Goal: Task Accomplishment & Management: Use online tool/utility

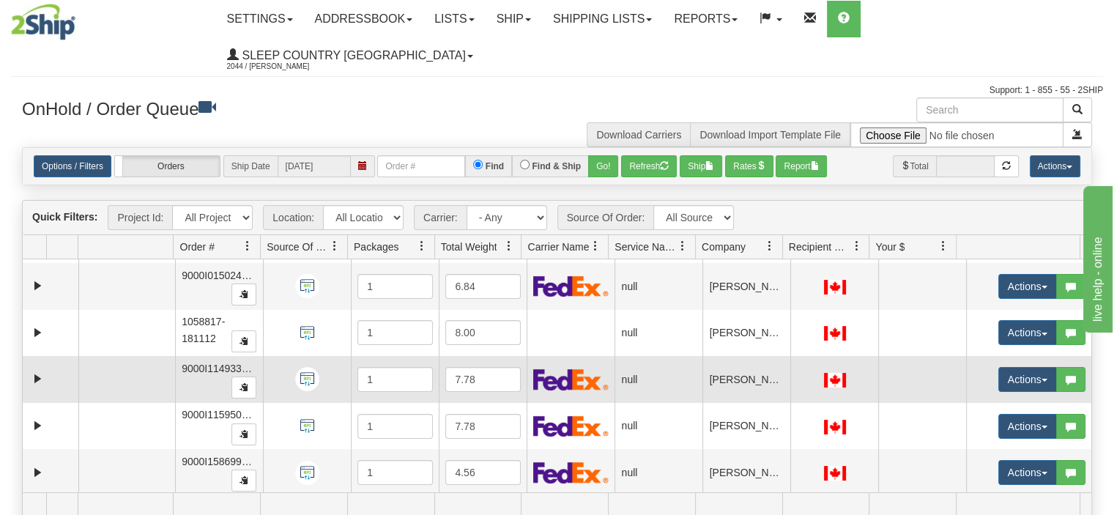
scroll to position [137, 0]
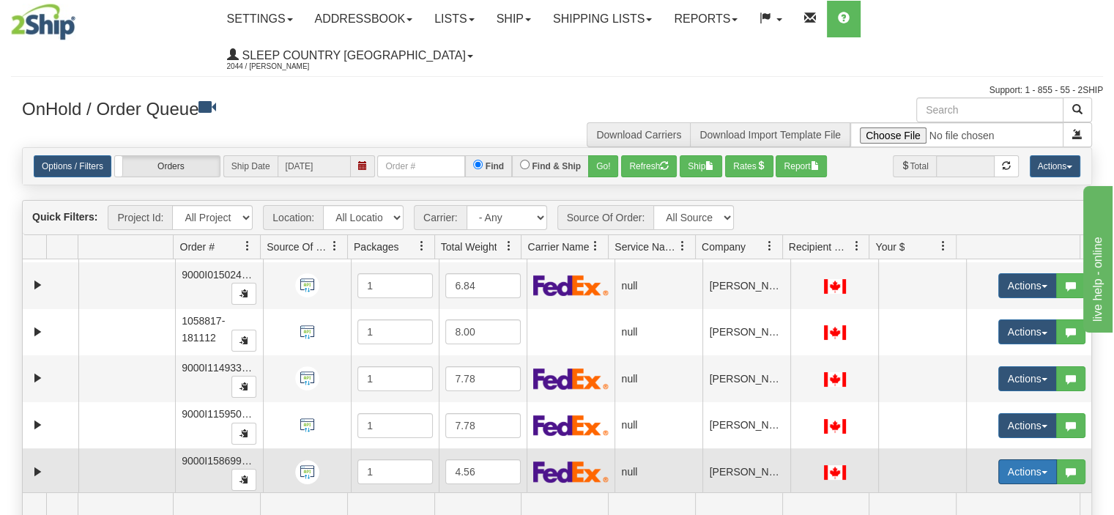
click at [1041, 471] on span "button" at bounding box center [1044, 472] width 6 height 3
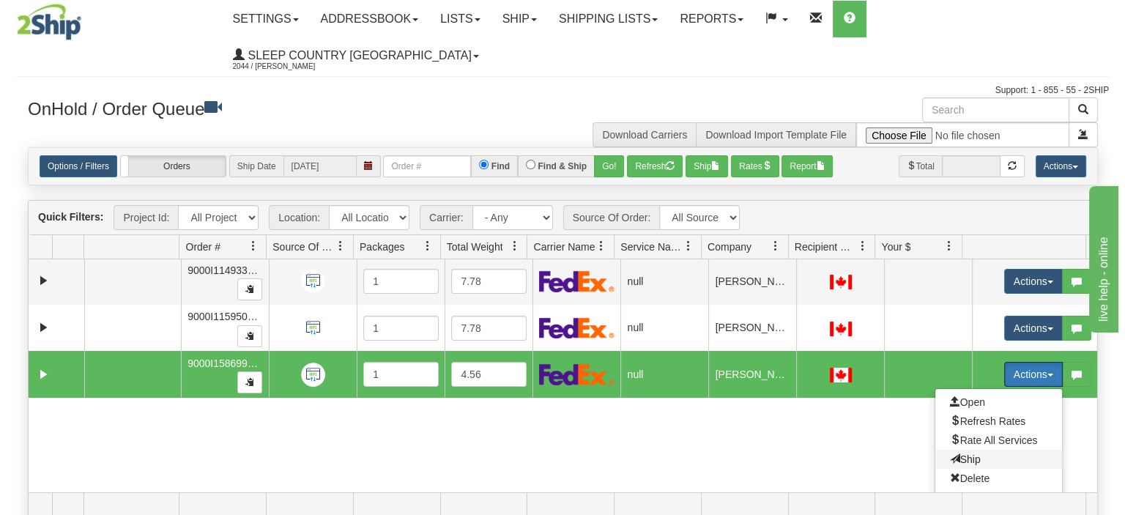
scroll to position [269, 0]
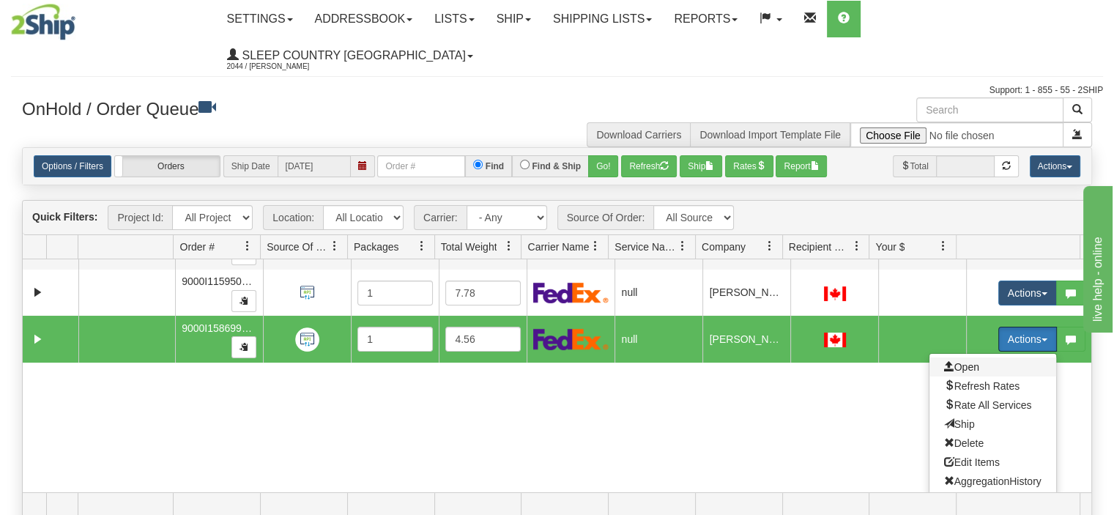
click at [955, 361] on span "Open" at bounding box center [961, 367] width 35 height 12
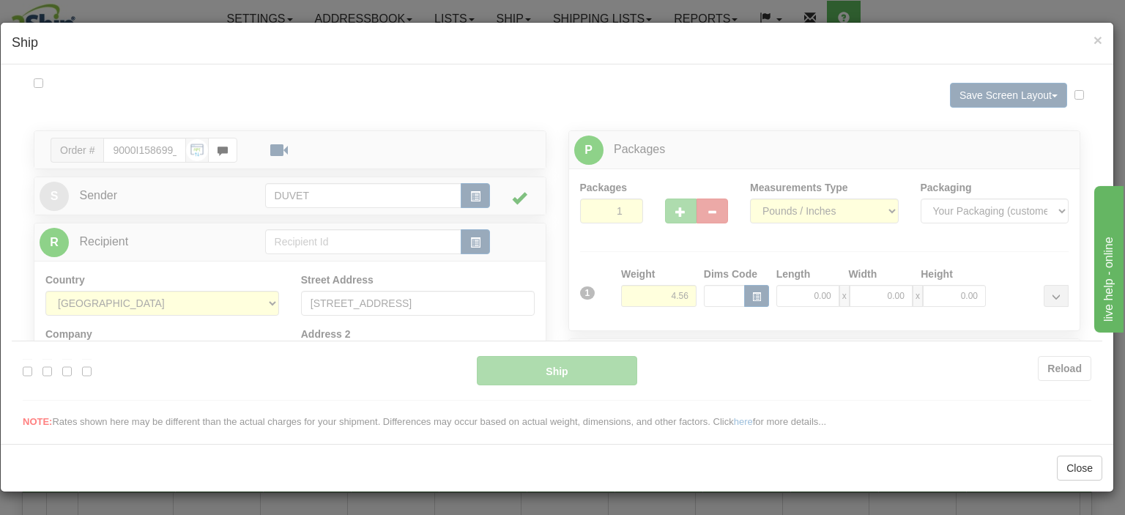
scroll to position [0, 0]
type input "15:46"
type input "16:00"
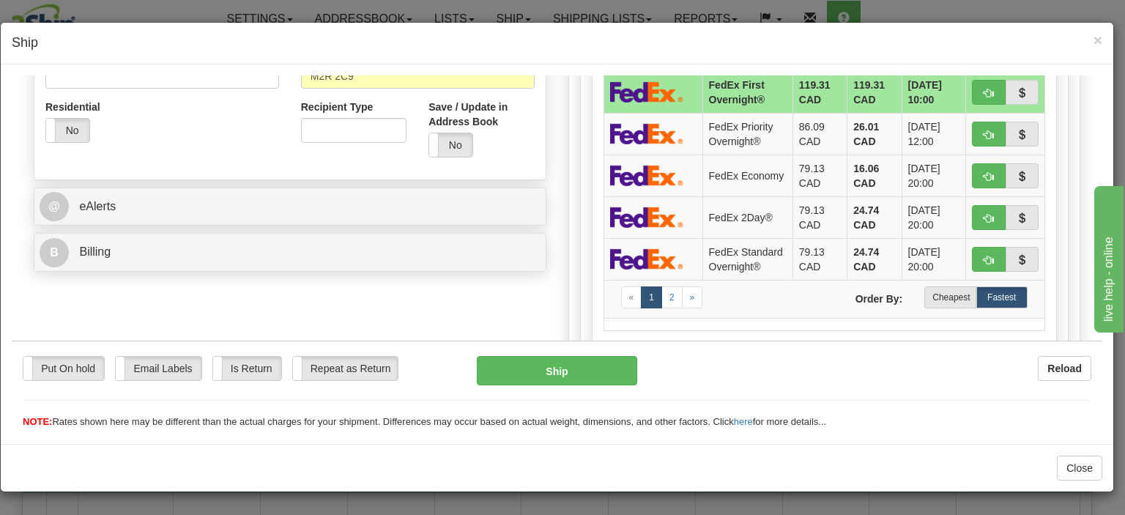
scroll to position [586, 0]
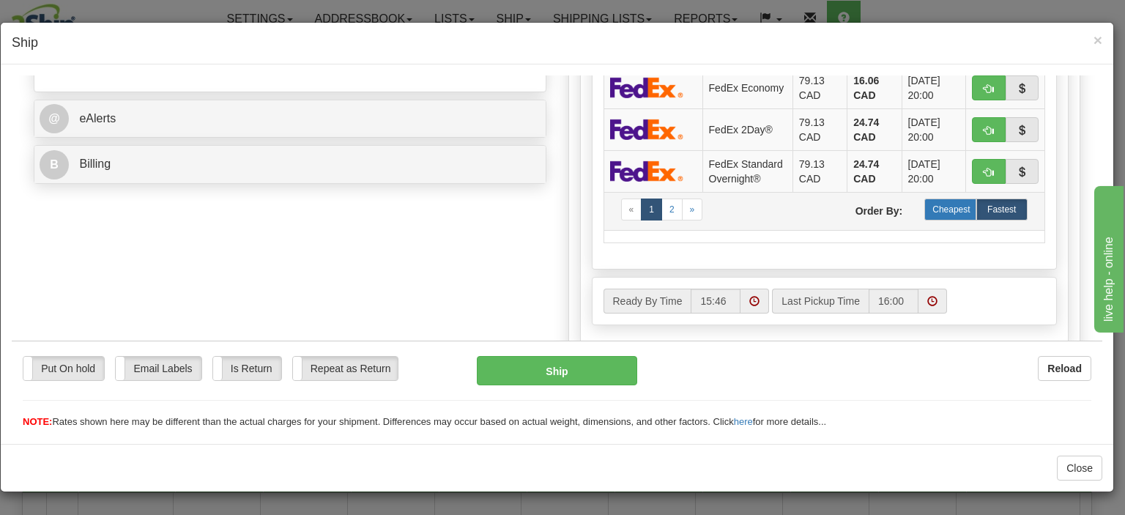
click at [942, 215] on label "Cheapest" at bounding box center [949, 209] width 51 height 22
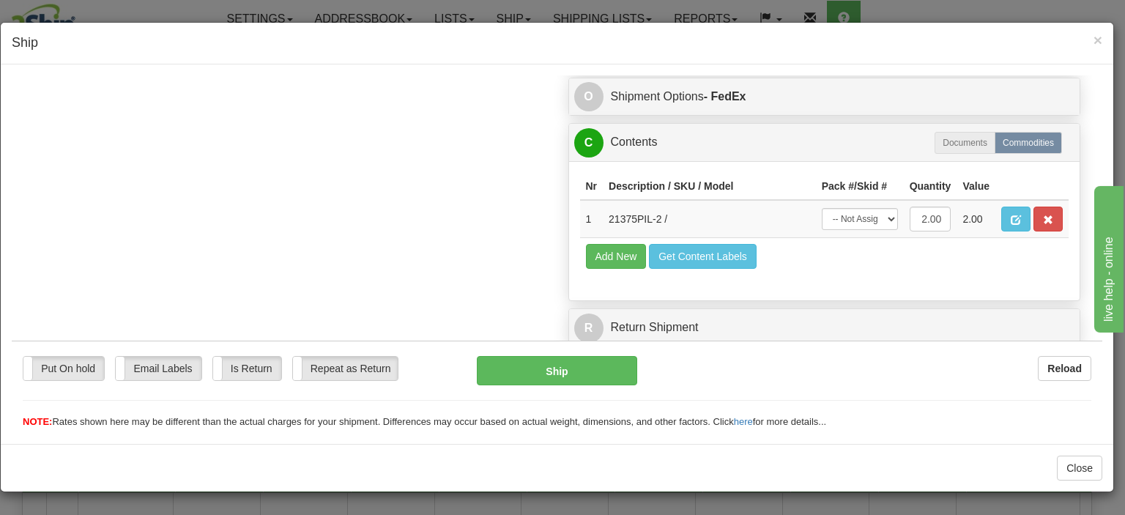
scroll to position [890, 0]
click at [554, 368] on button "Ship" at bounding box center [557, 369] width 160 height 29
type input "92"
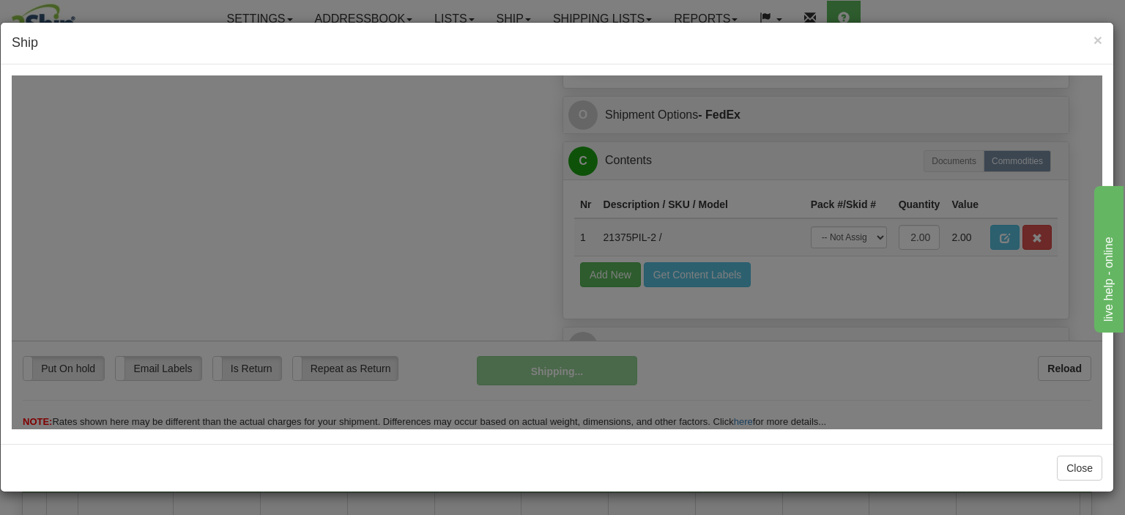
scroll to position [919, 0]
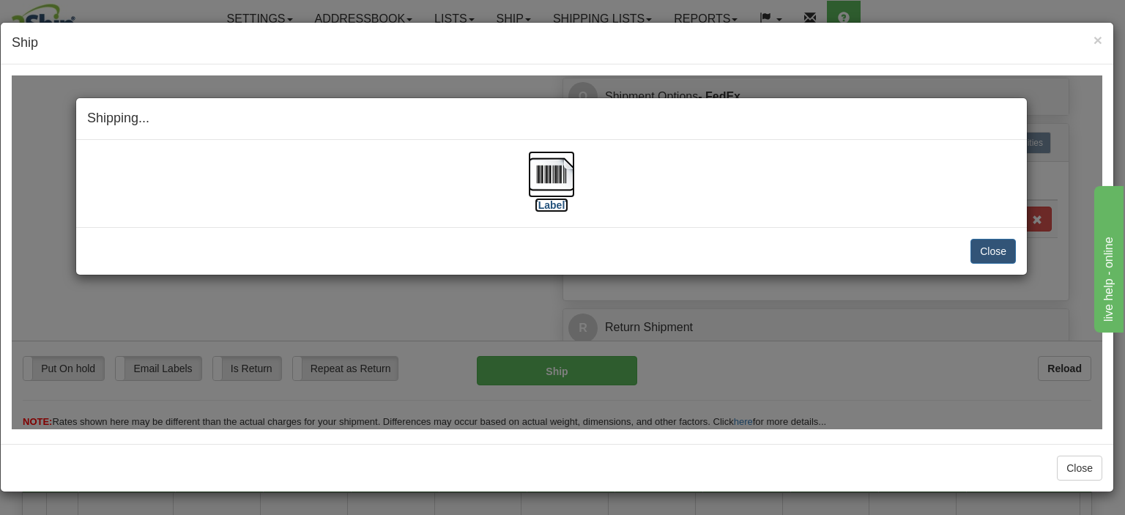
click at [554, 171] on img at bounding box center [551, 173] width 47 height 47
click at [1002, 250] on button "Close" at bounding box center [992, 250] width 45 height 25
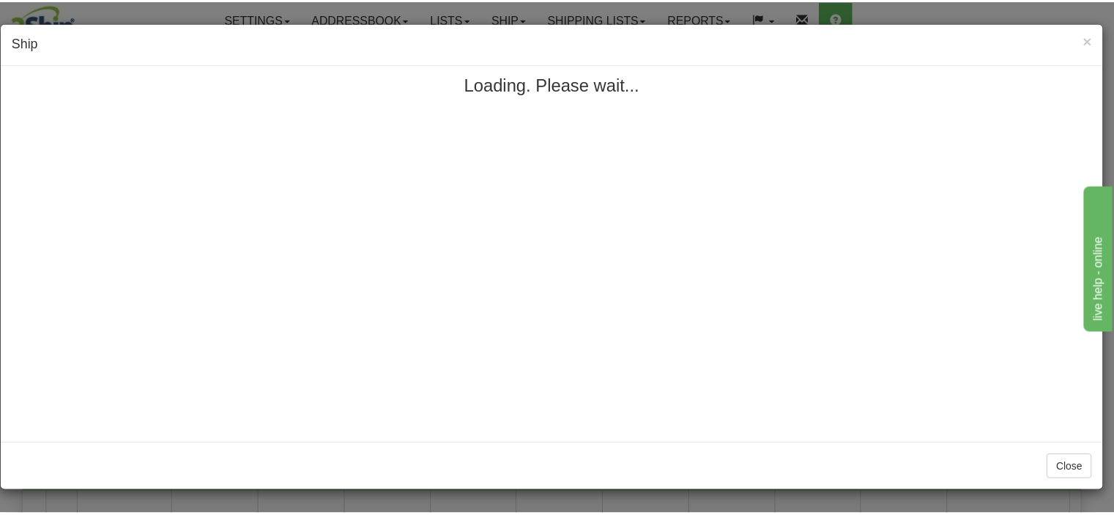
scroll to position [0, 0]
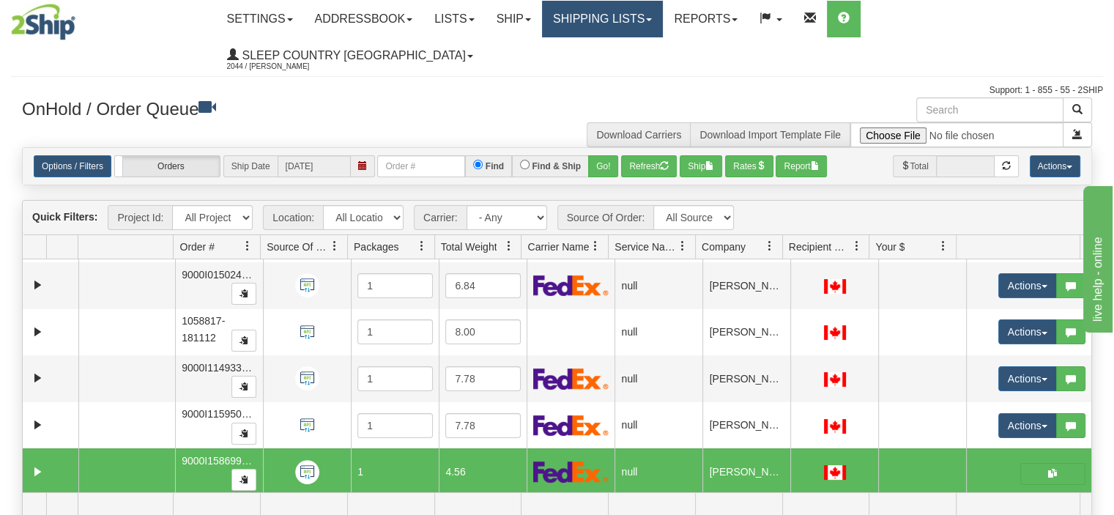
click at [663, 19] on link "Shipping lists" at bounding box center [602, 19] width 121 height 37
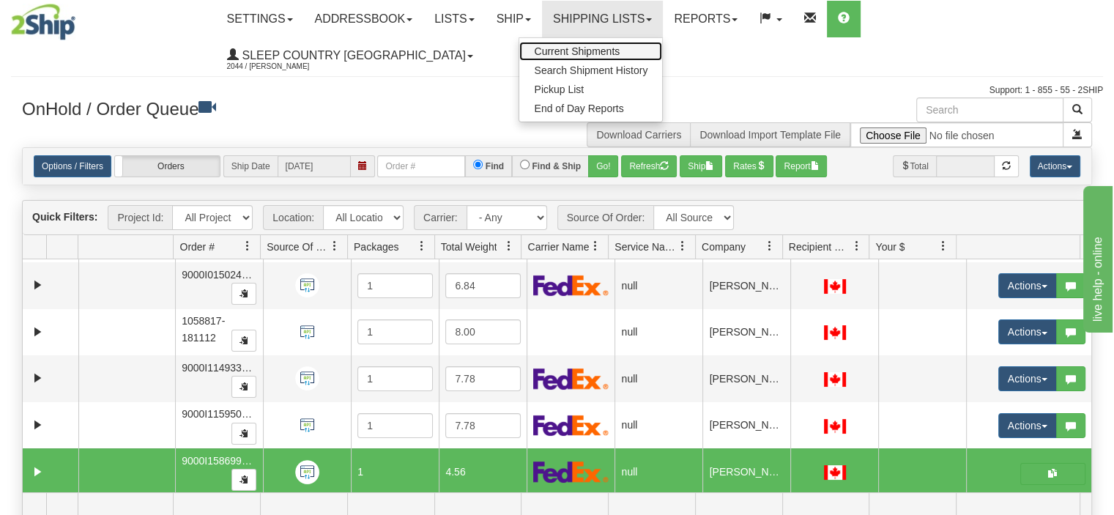
click at [619, 47] on span "Current Shipments" at bounding box center [577, 51] width 86 height 12
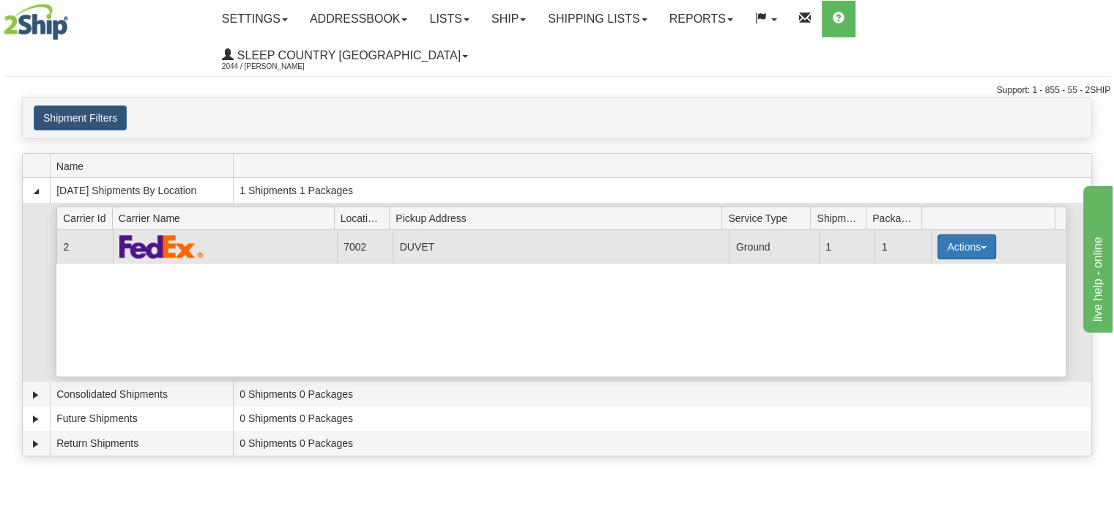
click at [977, 234] on button "Actions" at bounding box center [966, 246] width 59 height 25
click at [920, 269] on span "Details" at bounding box center [913, 274] width 40 height 10
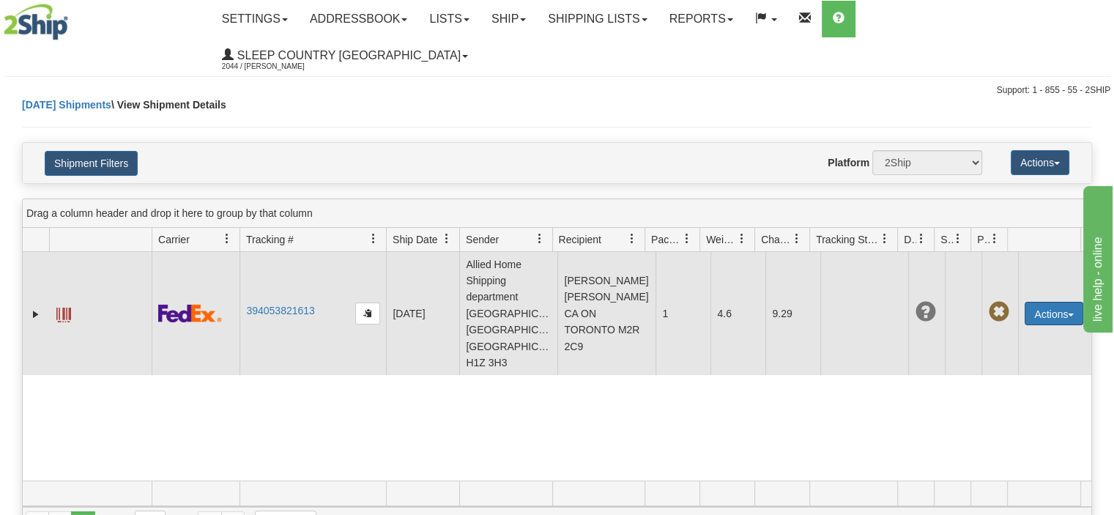
click at [1068, 313] on span "button" at bounding box center [1071, 314] width 6 height 3
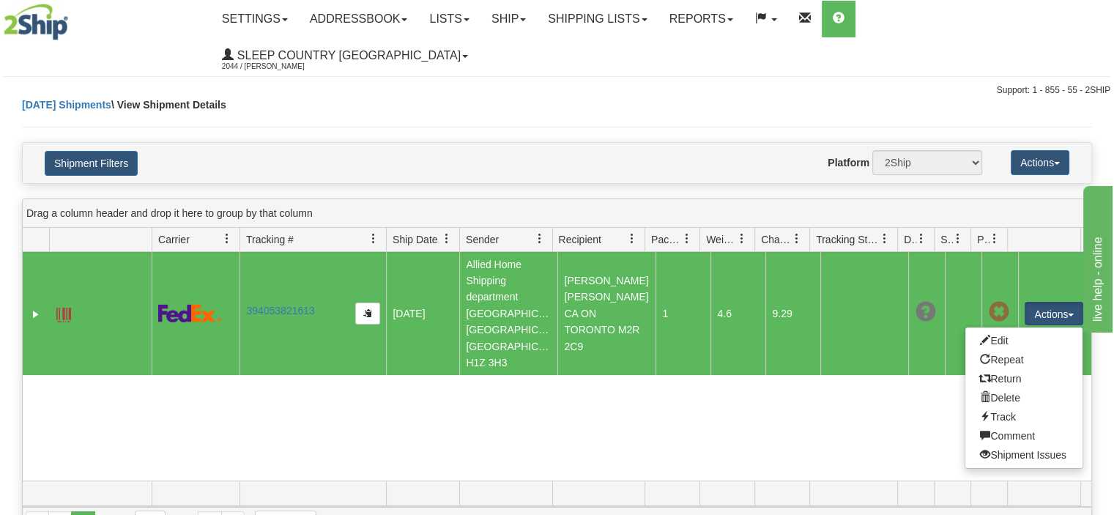
click at [868, 395] on div "31742653 2044 394053821613 10/08/2025 10/08/2025 03:47:10 PM Allied Home Shippi…" at bounding box center [557, 366] width 1068 height 228
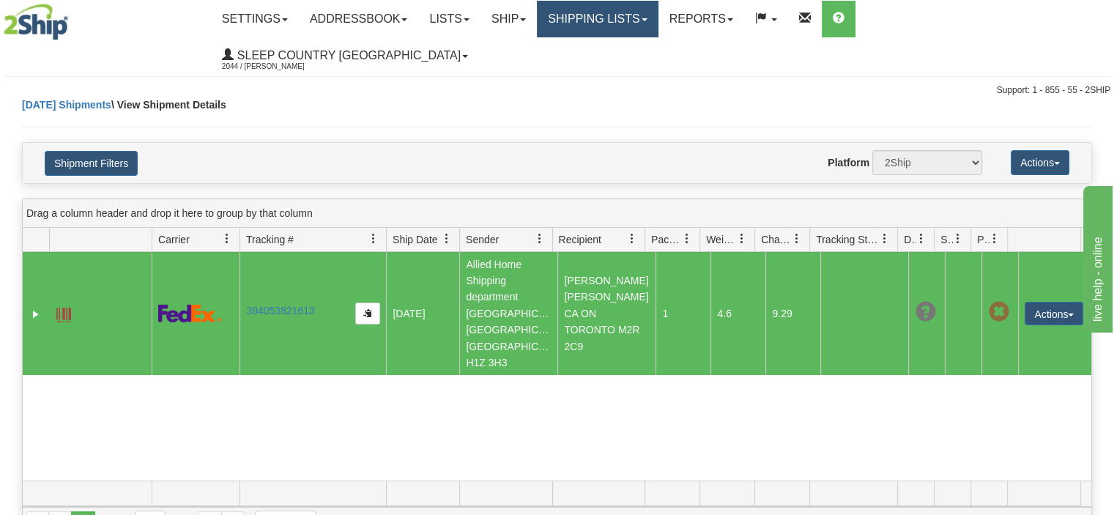
click at [658, 14] on link "Shipping lists" at bounding box center [597, 19] width 121 height 37
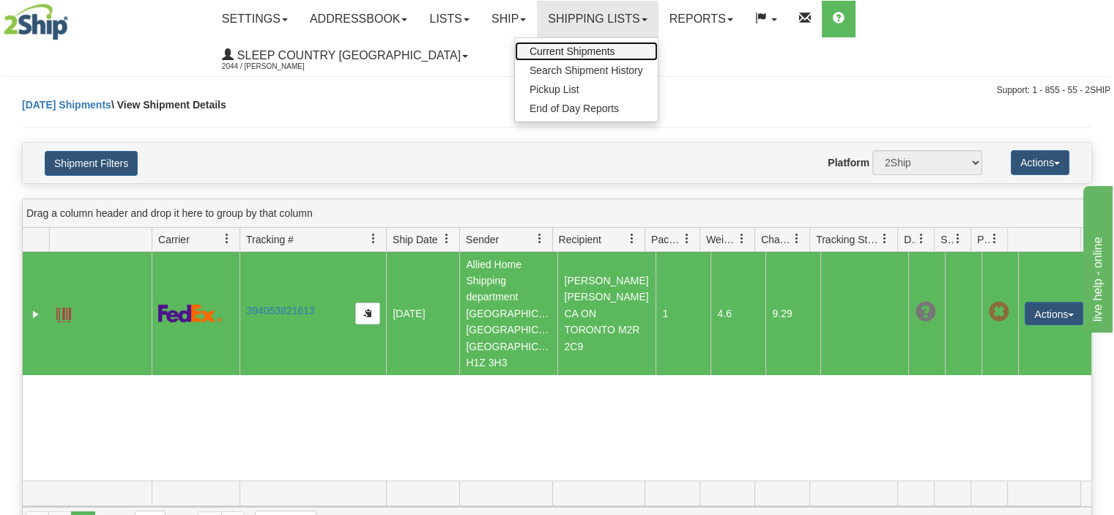
click at [615, 48] on span "Current Shipments" at bounding box center [572, 51] width 86 height 12
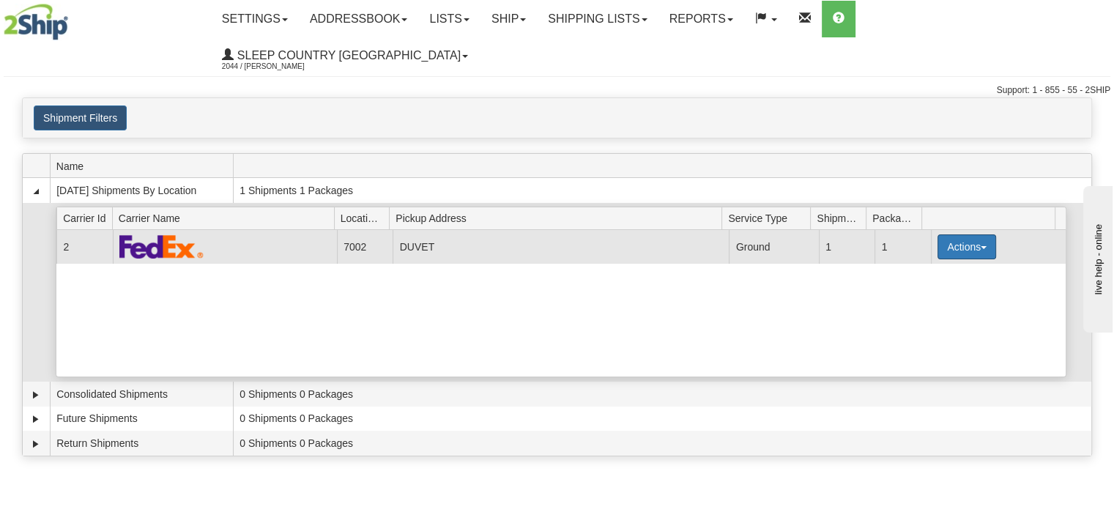
click at [978, 234] on button "Actions" at bounding box center [966, 246] width 59 height 25
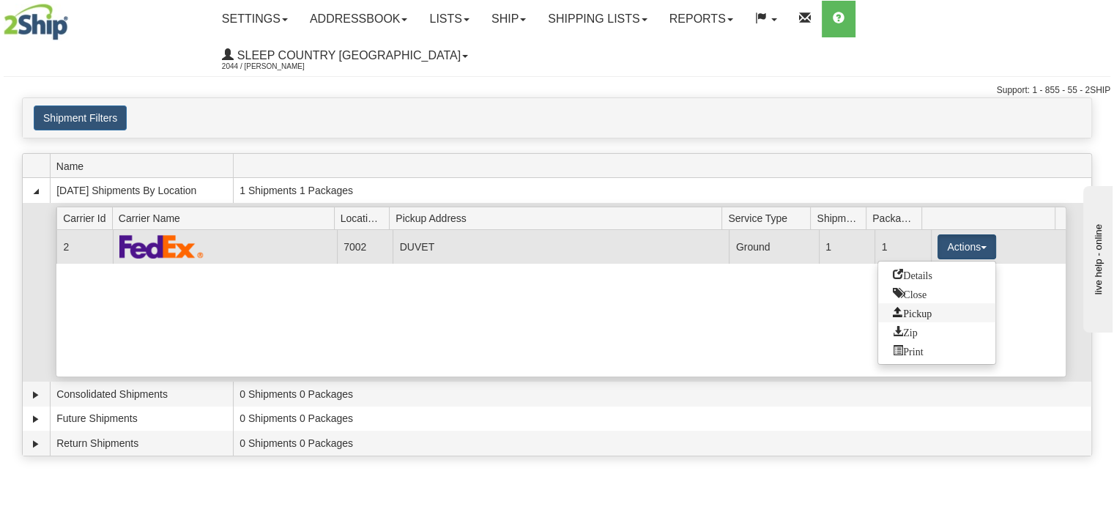
click at [928, 307] on span "Pickup" at bounding box center [912, 312] width 39 height 10
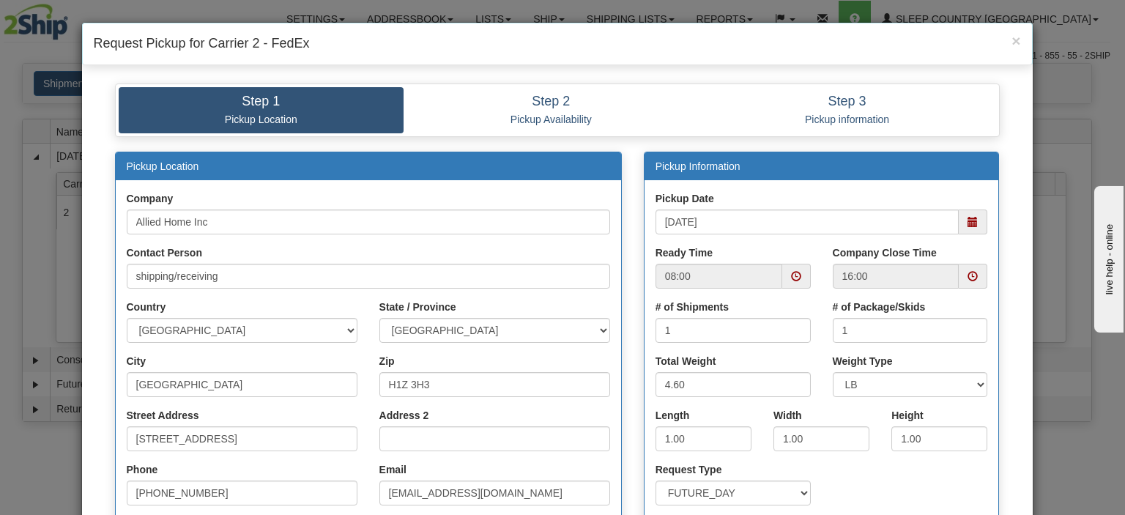
click at [967, 272] on span at bounding box center [972, 276] width 10 height 10
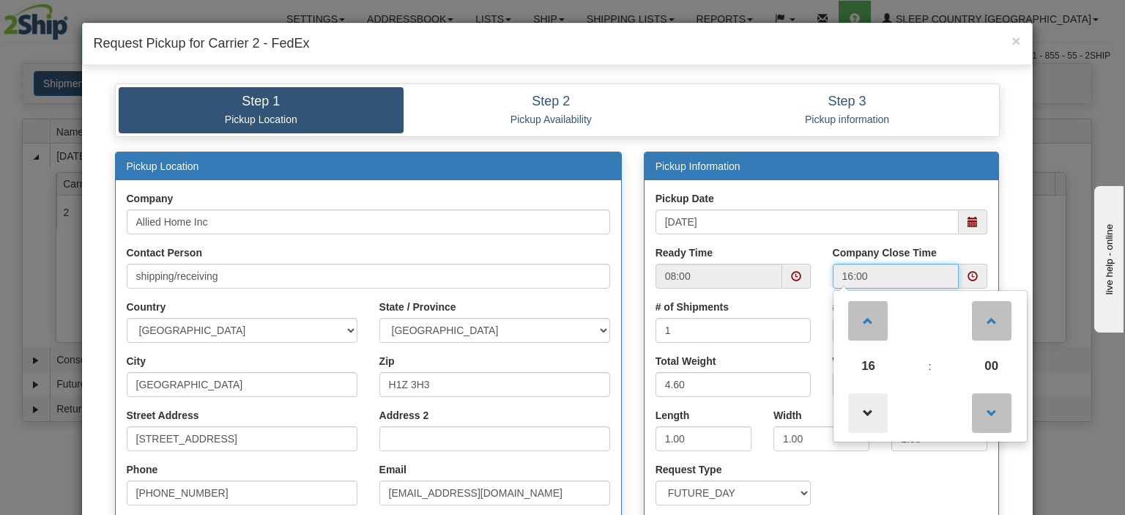
click at [863, 407] on span at bounding box center [868, 413] width 40 height 40
type input "15:00"
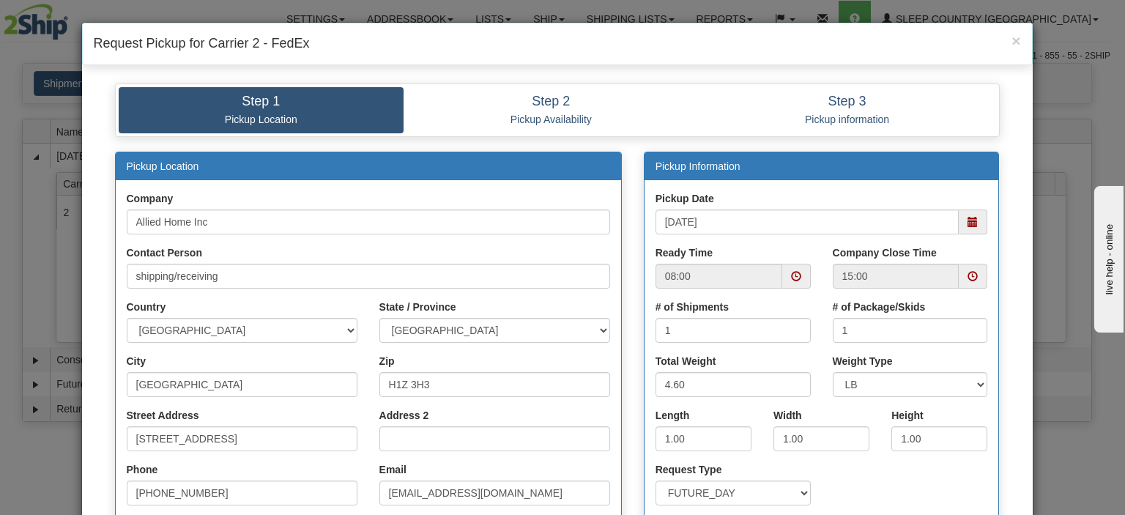
click at [808, 360] on div "Total Weight 4.60" at bounding box center [732, 381] width 177 height 54
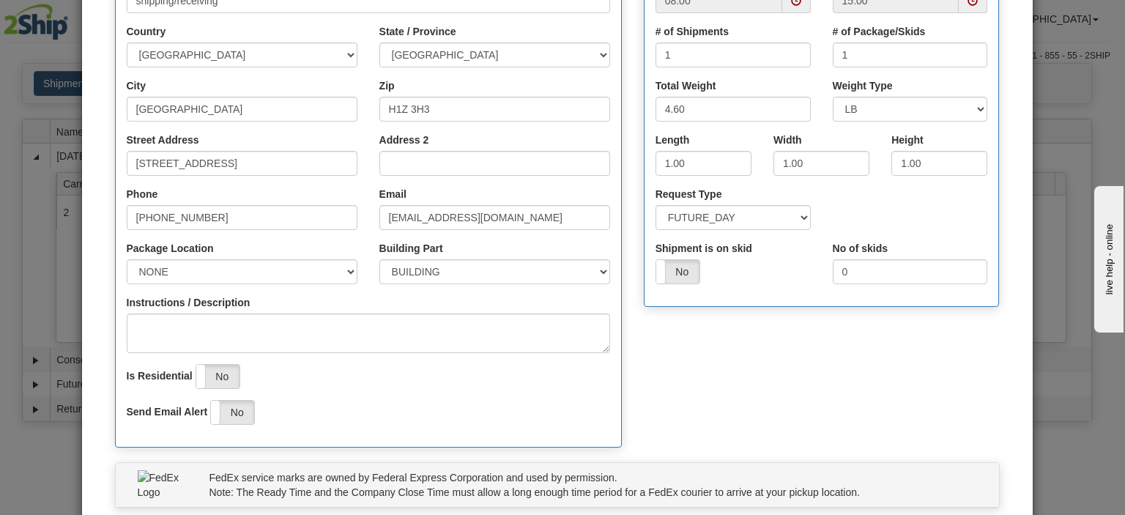
scroll to position [366, 0]
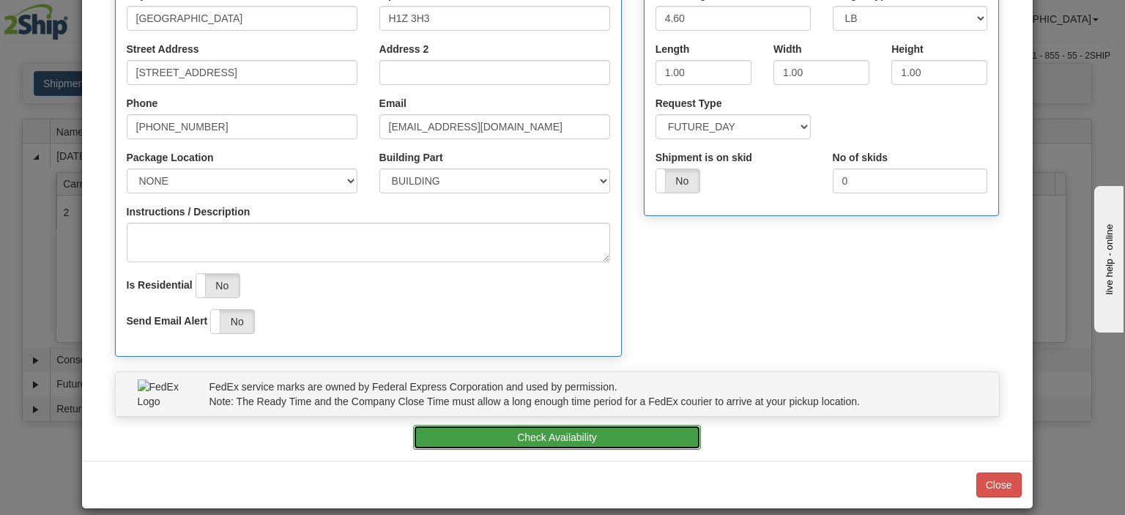
click at [559, 433] on button "Check Availability" at bounding box center [557, 437] width 288 height 25
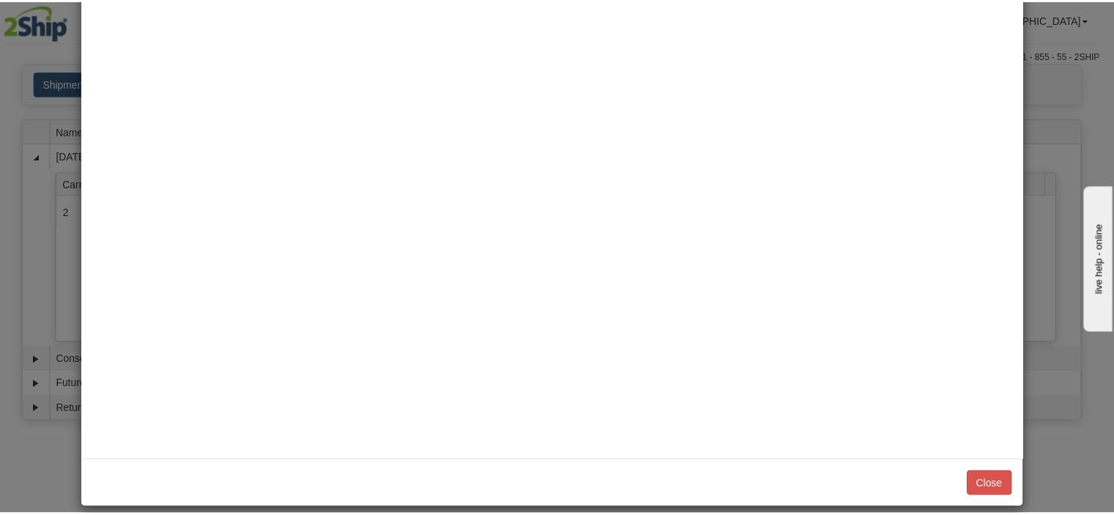
scroll to position [0, 0]
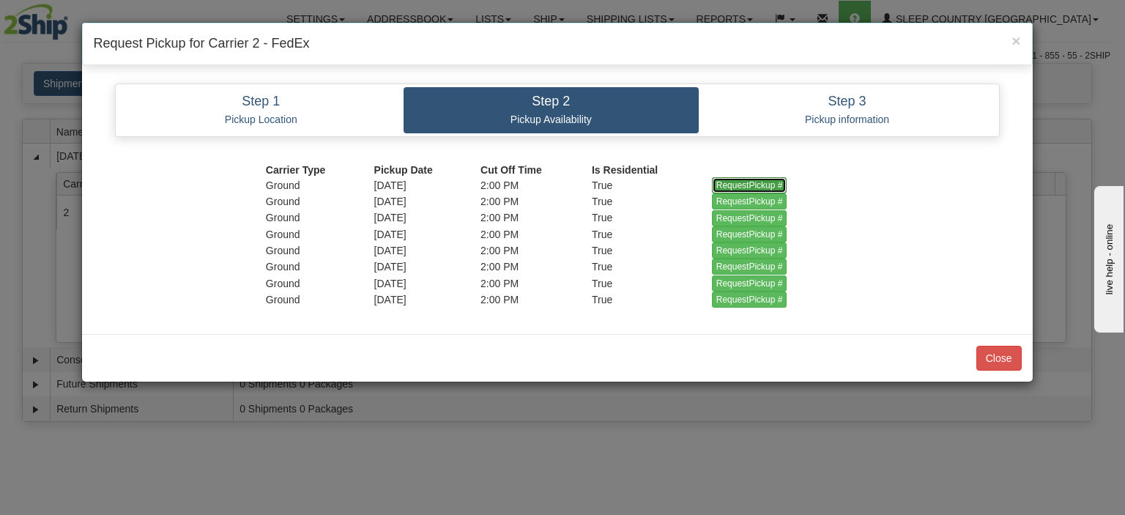
click at [753, 179] on input "RequestPickup #" at bounding box center [749, 185] width 75 height 16
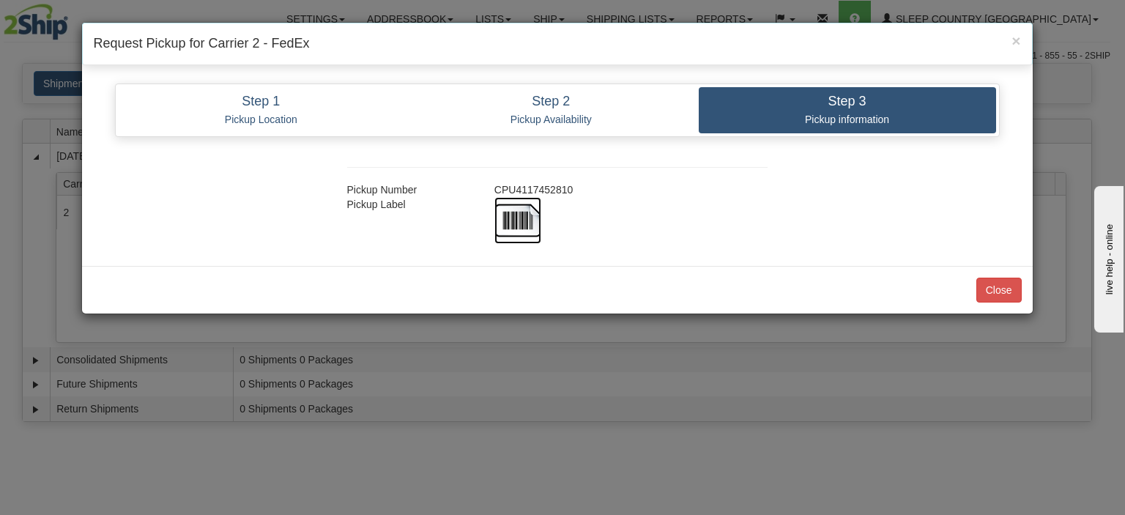
click at [515, 212] on img at bounding box center [517, 220] width 47 height 47
click at [1002, 287] on button "Close" at bounding box center [998, 290] width 45 height 25
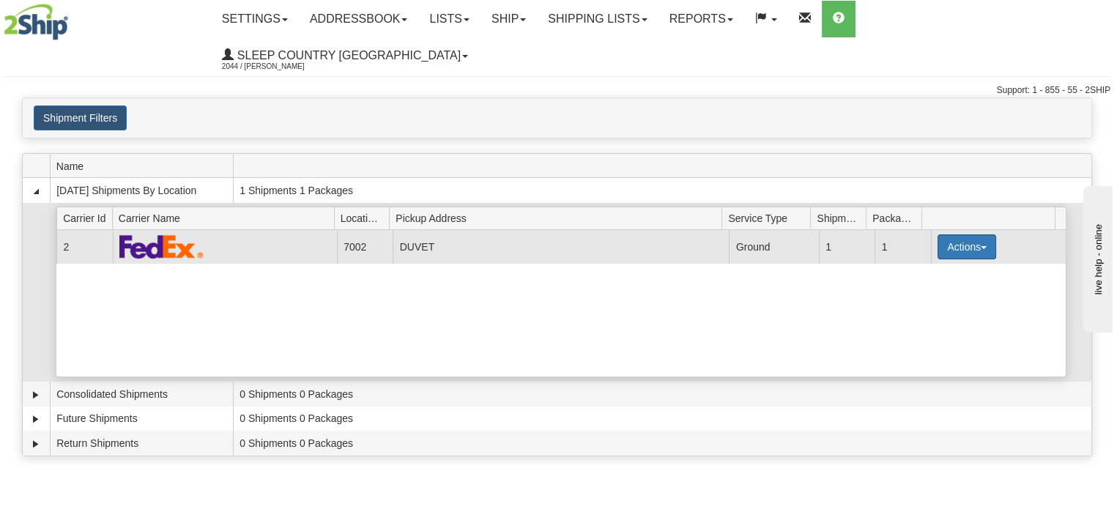
click at [977, 234] on button "Actions" at bounding box center [966, 246] width 59 height 25
click at [924, 288] on span "Close" at bounding box center [910, 293] width 34 height 10
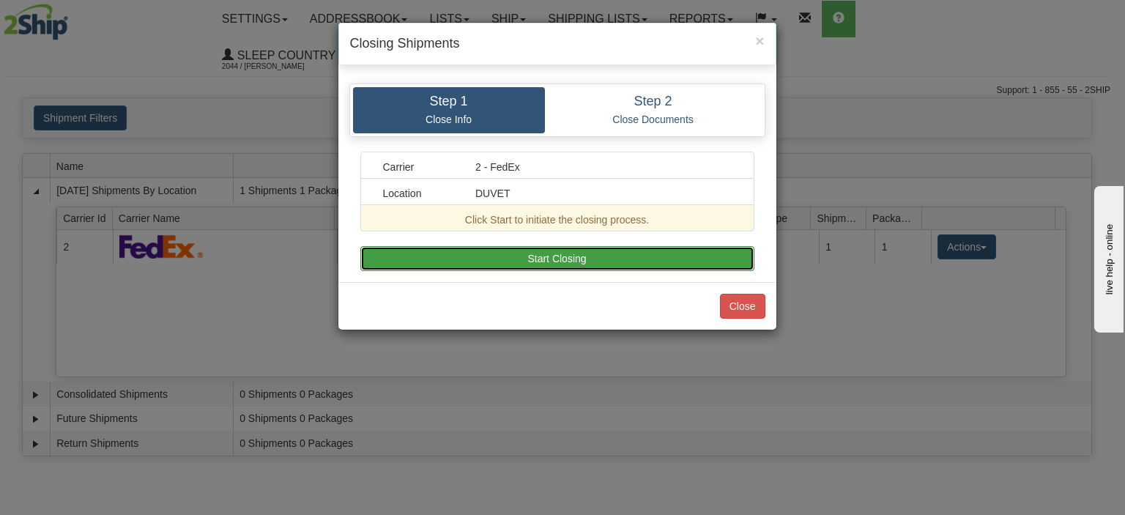
click at [548, 253] on button "Start Closing" at bounding box center [557, 258] width 394 height 25
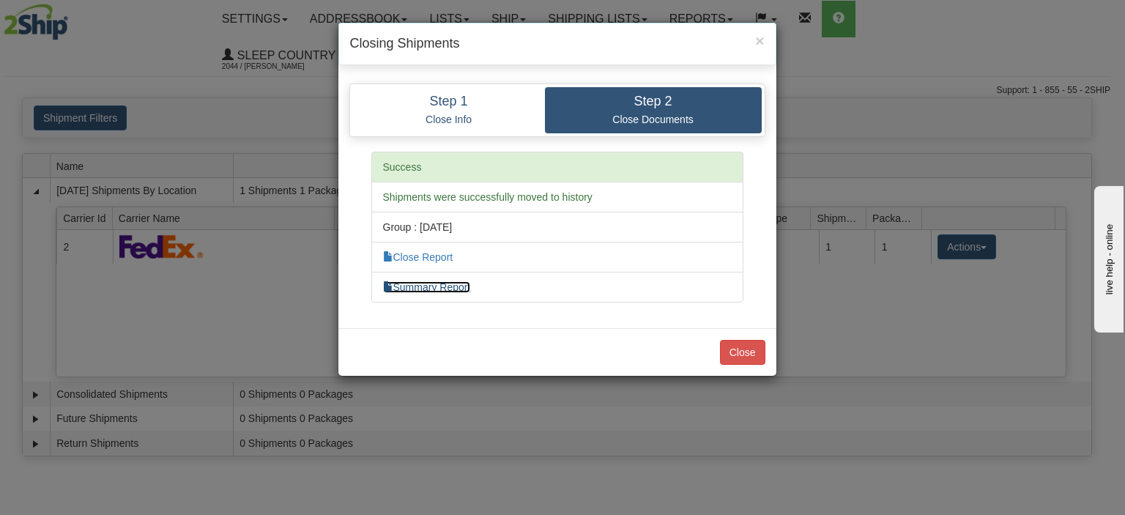
click at [442, 282] on link "Summary Report" at bounding box center [427, 287] width 88 height 12
click at [439, 253] on link "Close Report" at bounding box center [418, 257] width 70 height 12
click at [747, 347] on button "Close" at bounding box center [742, 352] width 45 height 25
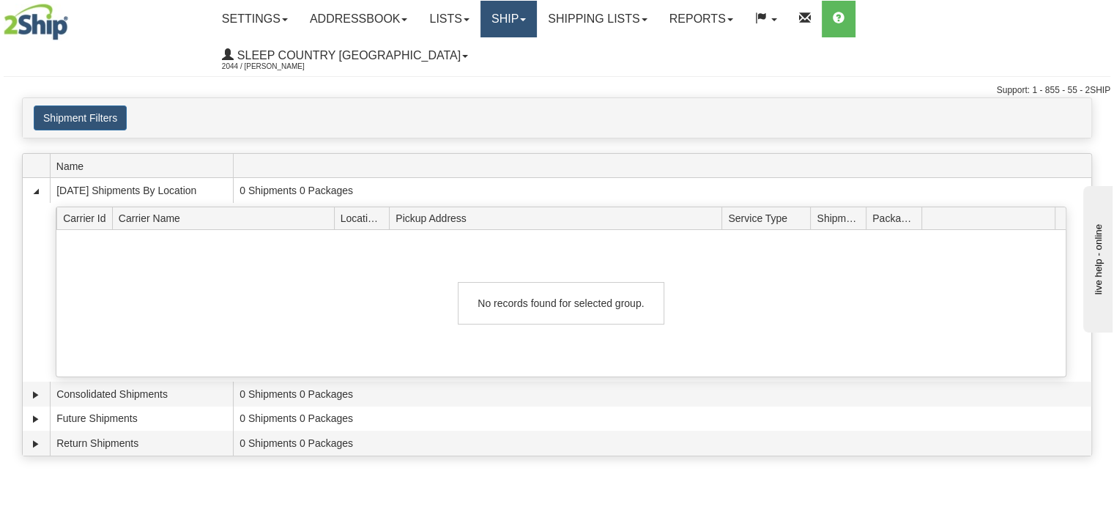
click at [537, 18] on link "Ship" at bounding box center [508, 19] width 56 height 37
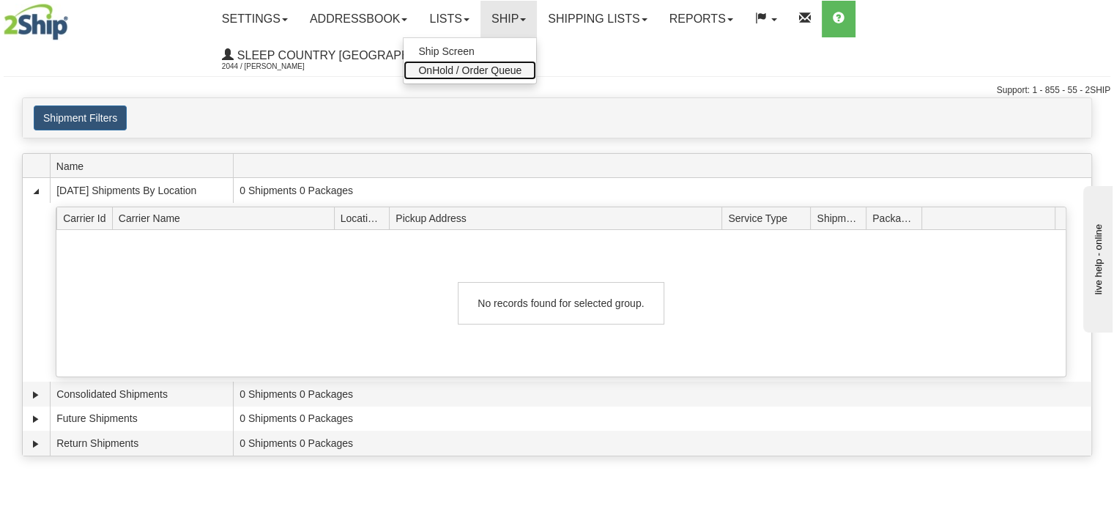
click at [521, 69] on span "OnHold / Order Queue" at bounding box center [469, 70] width 103 height 12
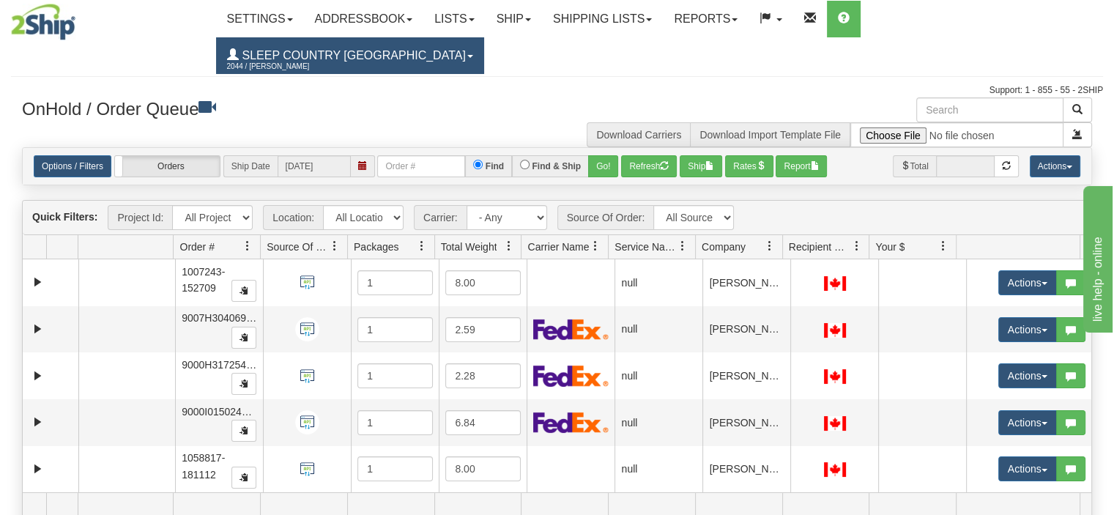
click at [337, 59] on span "2044 / [PERSON_NAME]" at bounding box center [282, 66] width 110 height 15
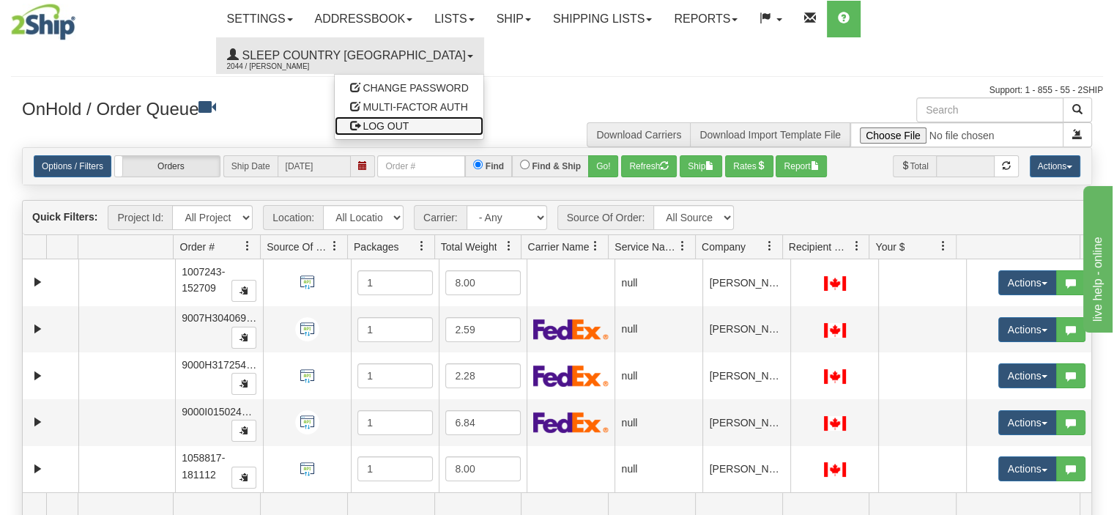
click at [409, 120] on span "LOG OUT" at bounding box center [385, 126] width 46 height 12
